Goal: Information Seeking & Learning: Learn about a topic

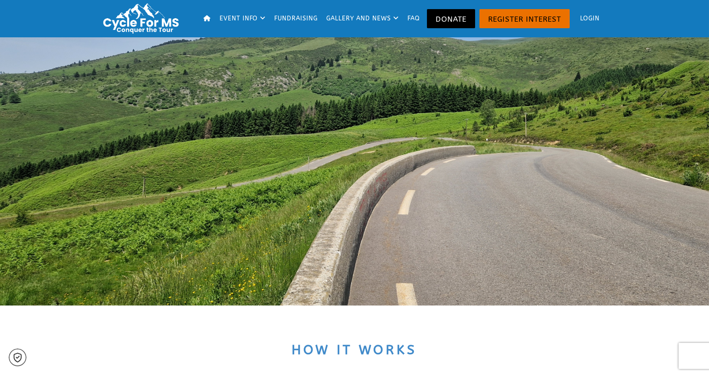
scroll to position [385, 0]
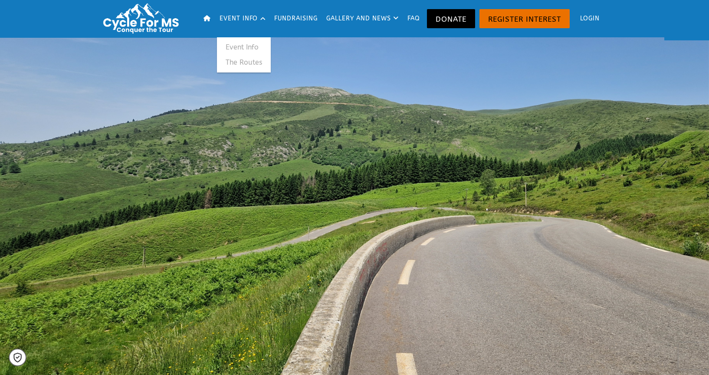
click at [246, 43] on link "Event Info" at bounding box center [244, 47] width 54 height 16
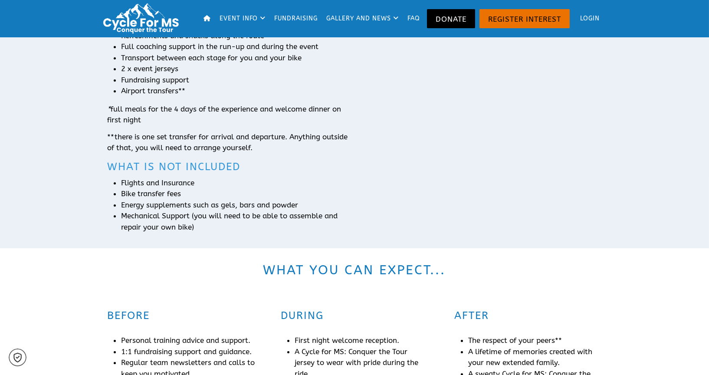
scroll to position [337, 0]
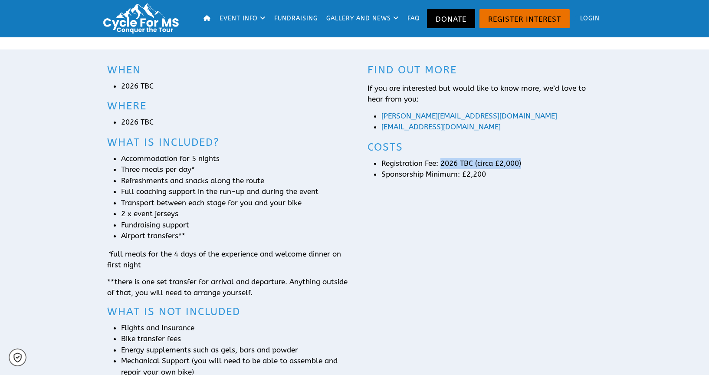
drag, startPoint x: 529, startPoint y: 160, endPoint x: 442, endPoint y: 164, distance: 86.8
click at [442, 164] on li "Registration Fee: 2026 TBC (circa £2,000)" at bounding box center [491, 163] width 220 height 11
copy span "2026 TBC (circa £2,000)"
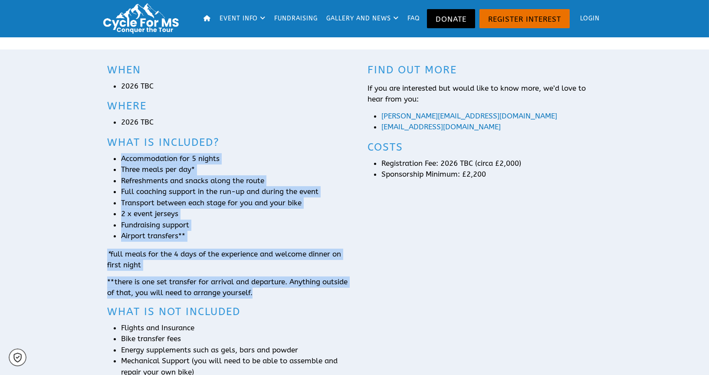
drag, startPoint x: 285, startPoint y: 291, endPoint x: 108, endPoint y: 163, distance: 218.9
click at [108, 163] on div "When 2026 TBC Where 2026 TBC What is included? Accommodation for 5 nights Three…" at bounding box center [227, 219] width 241 height 315
copy div "Accommodation for 5 nights Three meals per day* Refreshments and snacks along t…"
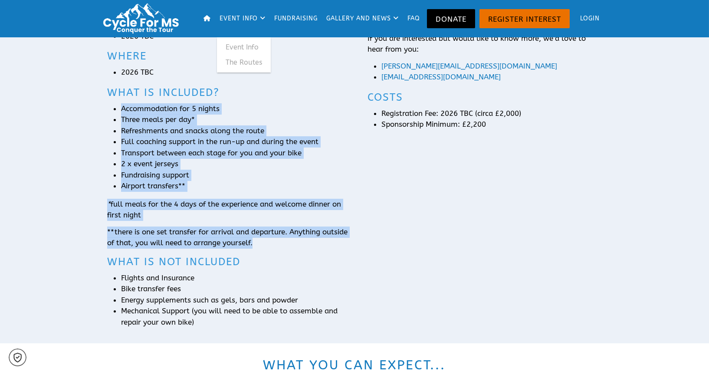
scroll to position [434, 0]
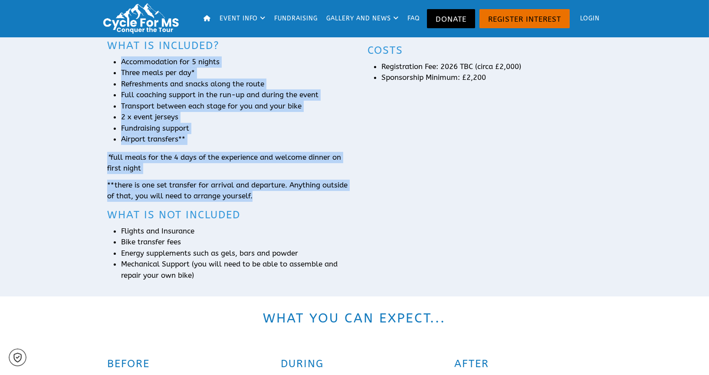
click at [203, 16] on icon at bounding box center [206, 18] width 7 height 6
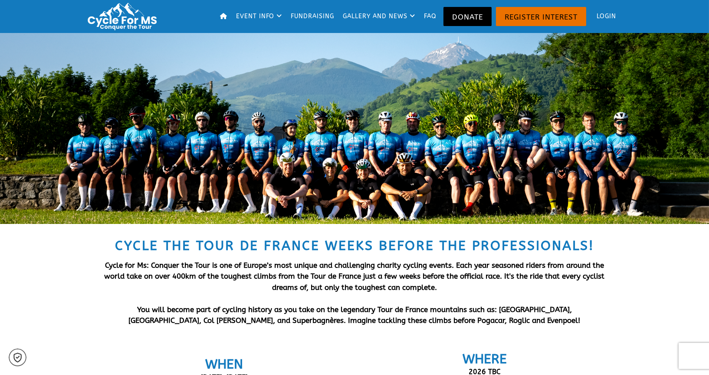
click at [223, 13] on icon at bounding box center [223, 16] width 7 height 6
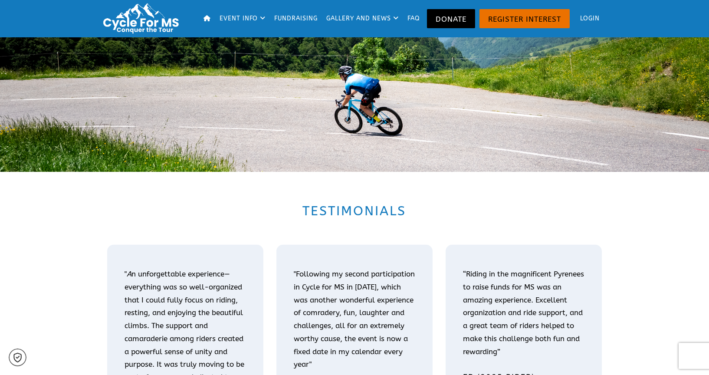
scroll to position [1349, 0]
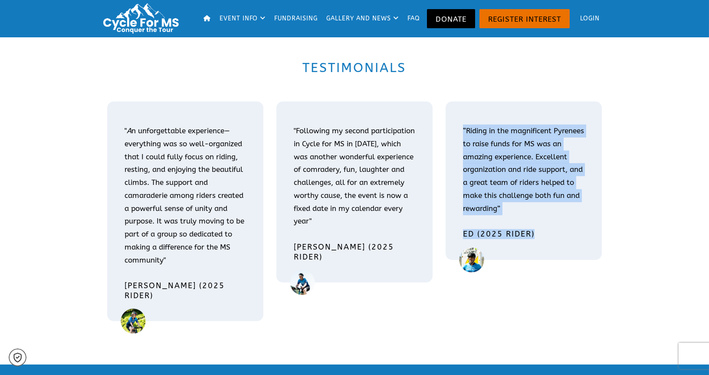
drag, startPoint x: 463, startPoint y: 128, endPoint x: 542, endPoint y: 230, distance: 128.9
click at [542, 230] on div "“Riding in the magnificent Pyrenees to raise funds for MS was an amazing experi…" at bounding box center [523, 185] width 130 height 132
copy div "“Riding in the magnificent Pyrenees to raise funds for MS was an amazing experi…"
